Goal: Navigation & Orientation: Find specific page/section

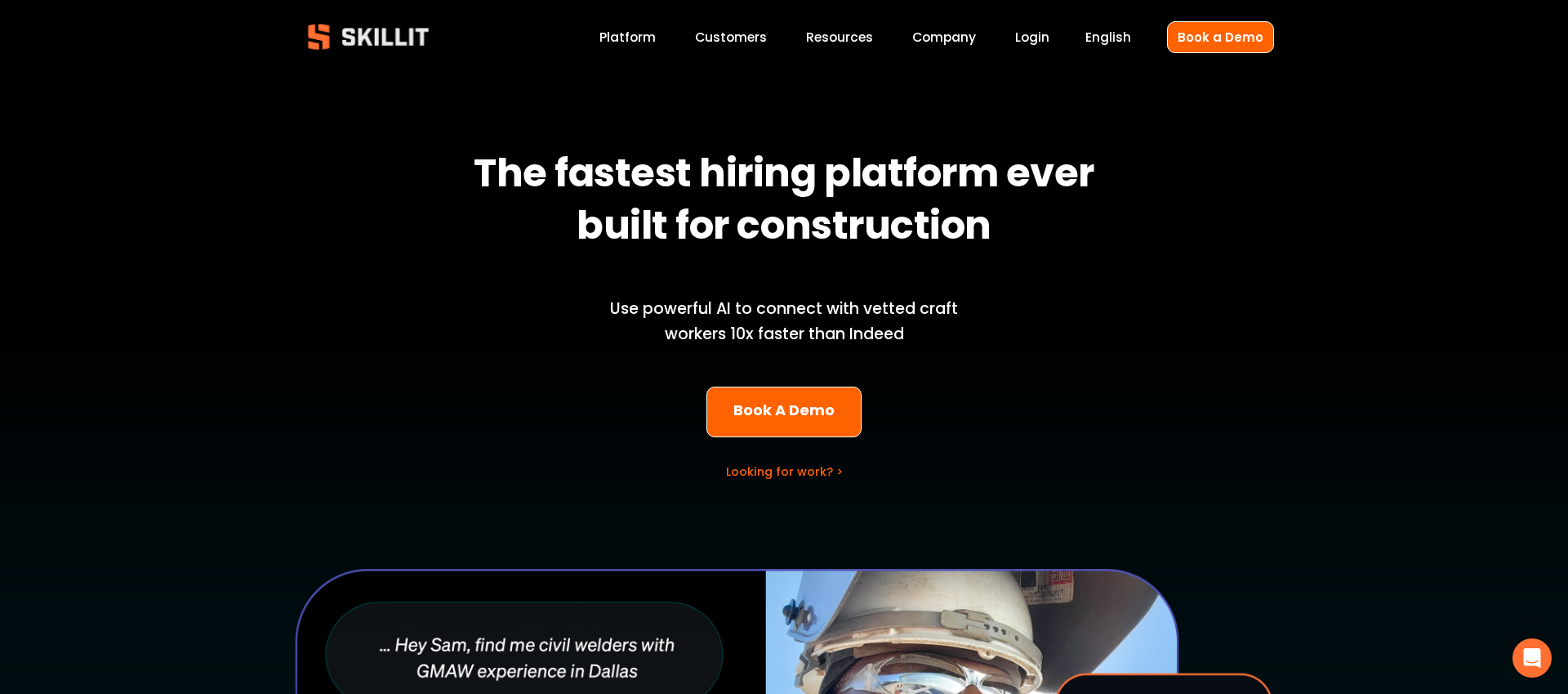
click at [0, 0] on span "Blog" at bounding box center [0, 0] width 0 height 0
click at [746, 43] on link "Customers" at bounding box center [730, 37] width 72 height 22
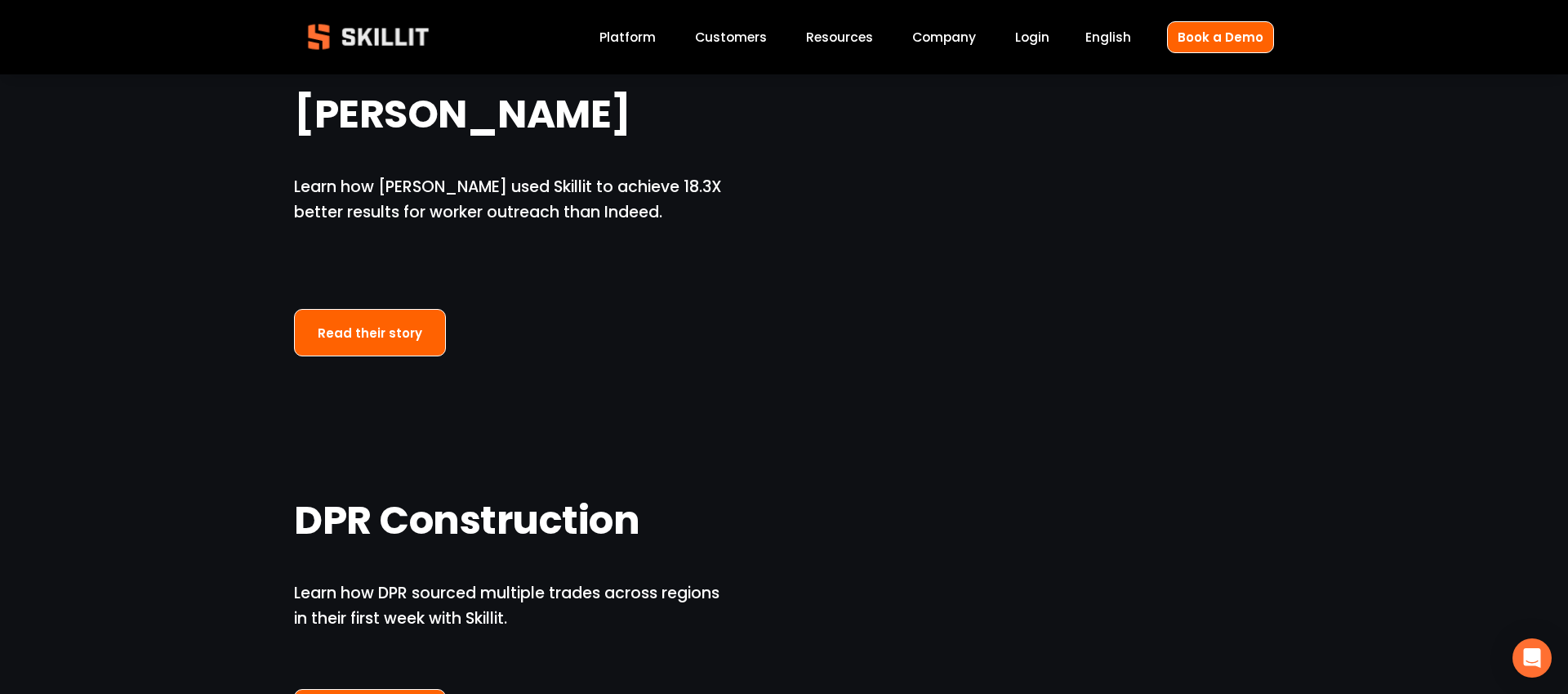
scroll to position [1192, 0]
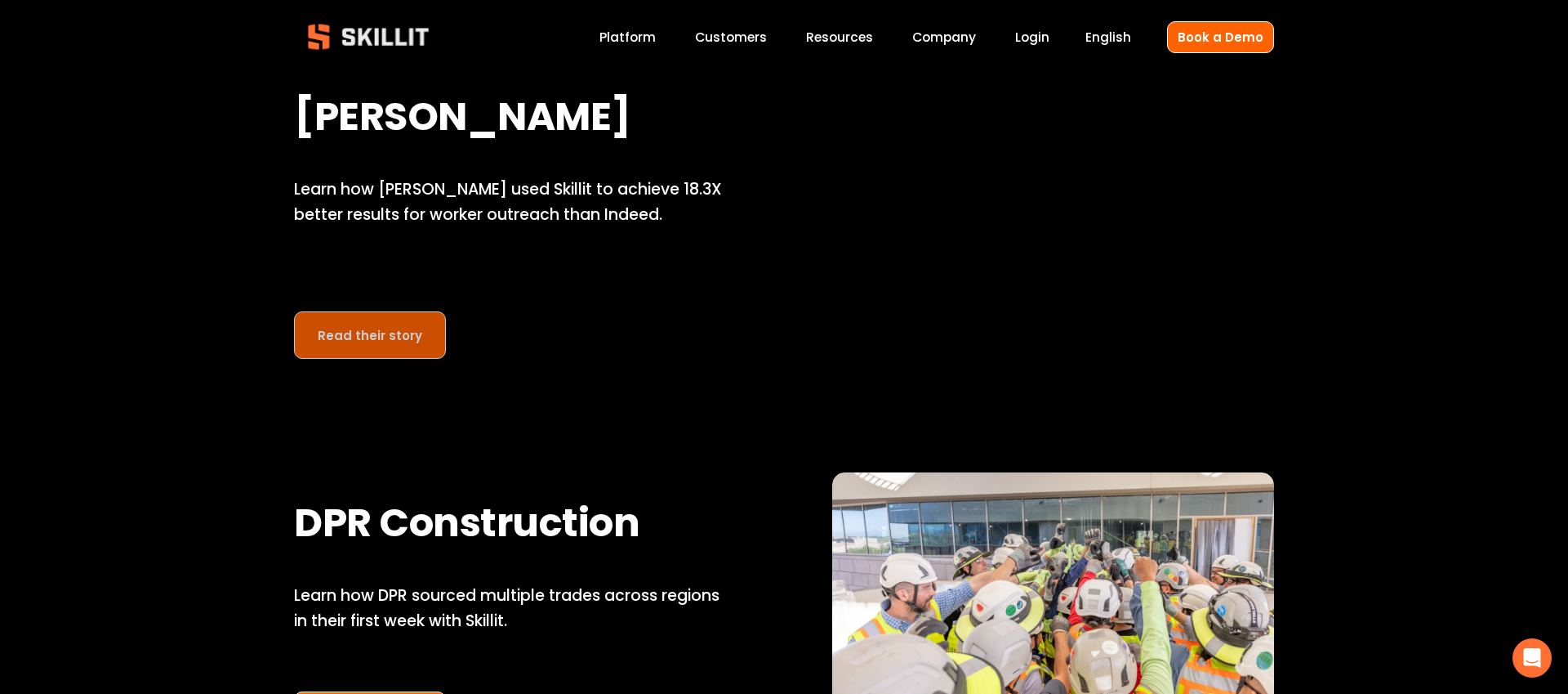
click at [340, 344] on link "Read their story" at bounding box center [370, 336] width 152 height 48
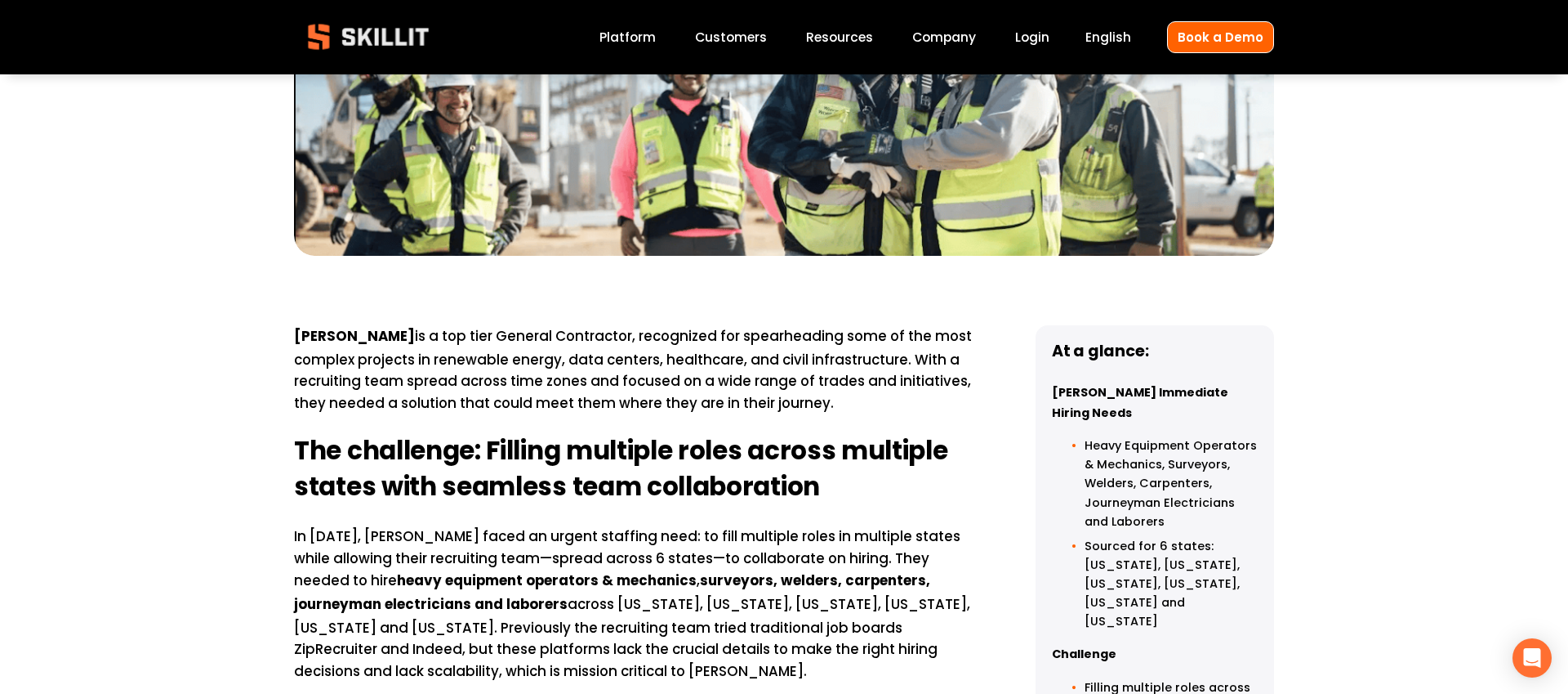
scroll to position [527, 0]
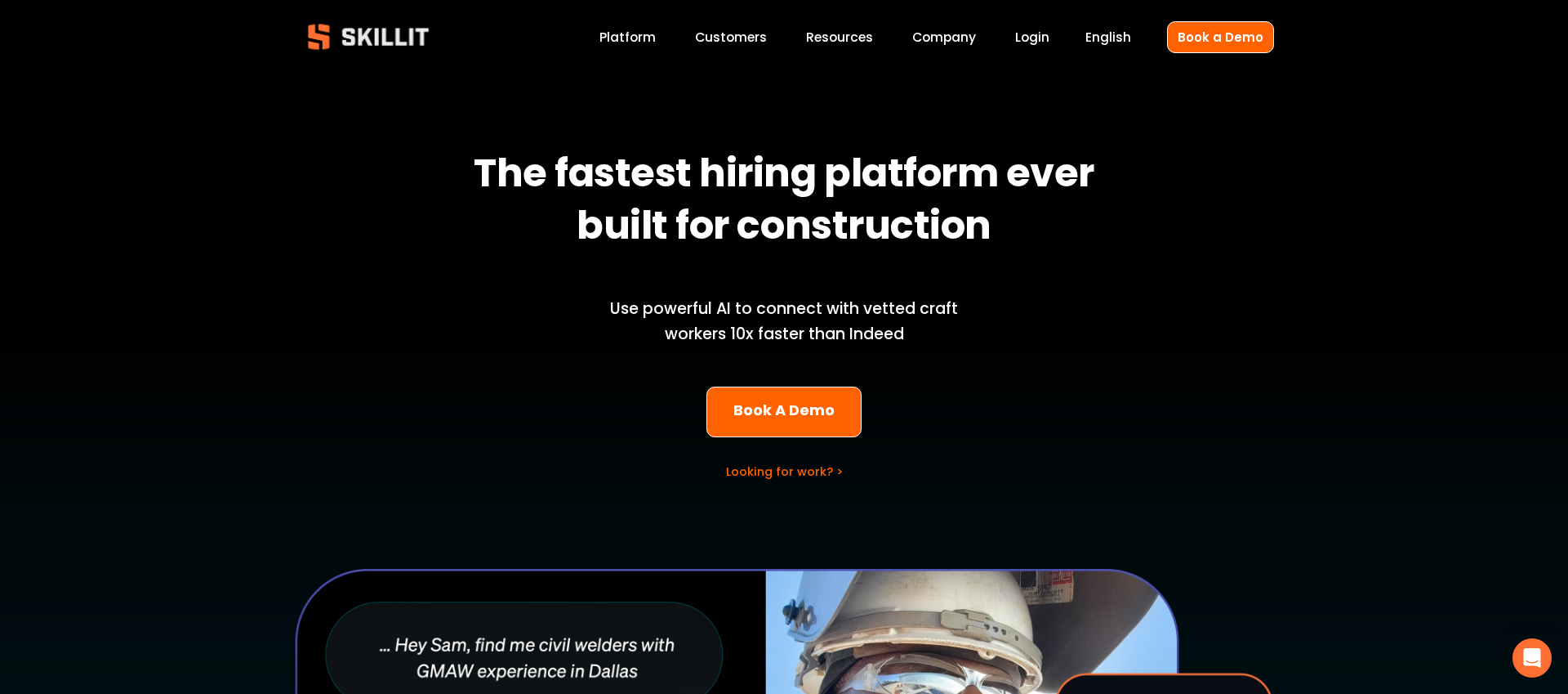
click at [1052, 51] on div at bounding box center [784, 555] width 1568 height 1087
click at [1037, 33] on link "Login" at bounding box center [1032, 37] width 34 height 22
